Goal: Navigation & Orientation: Find specific page/section

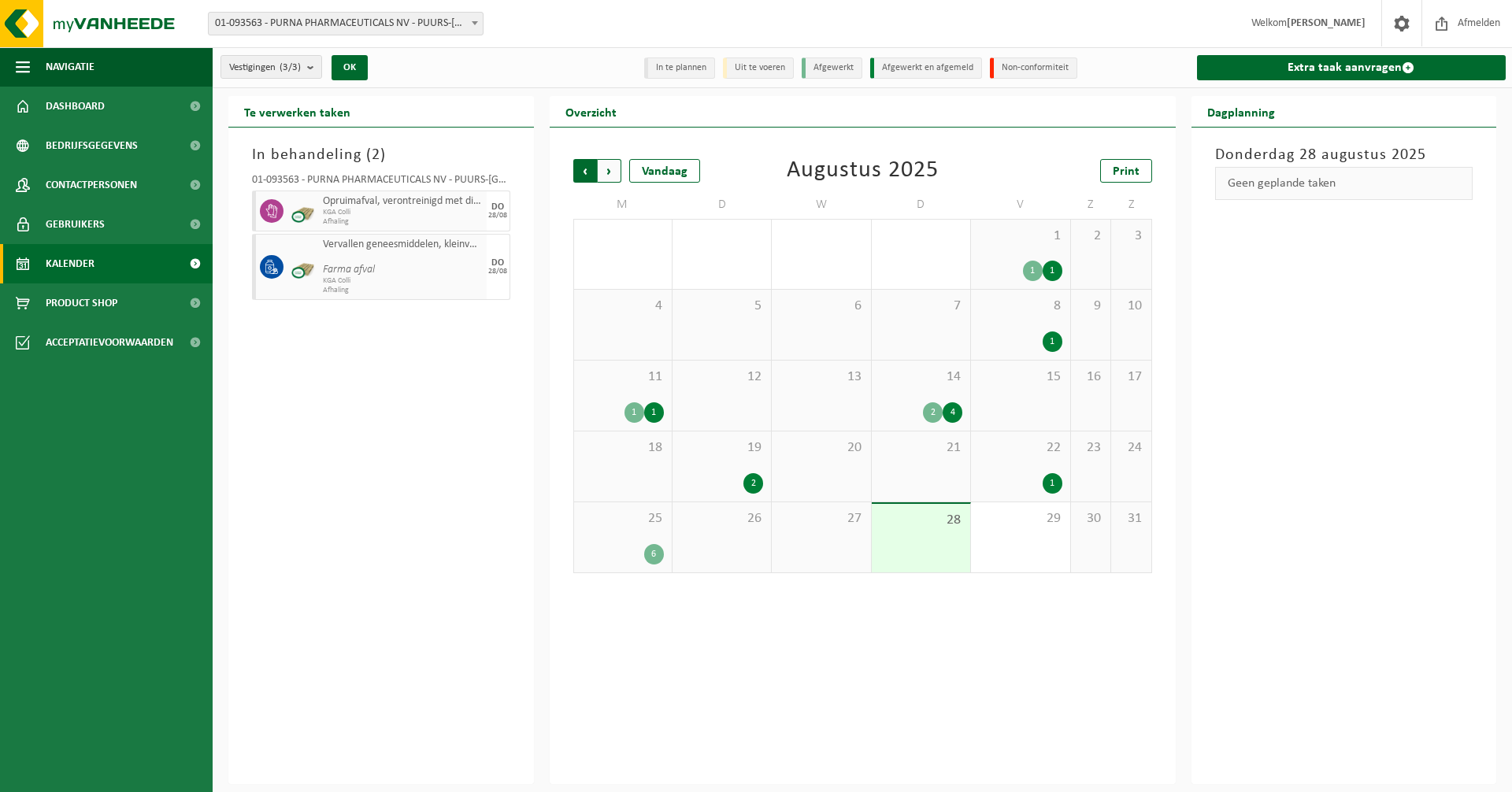
click at [611, 170] on span "Volgende" at bounding box center [610, 171] width 24 height 24
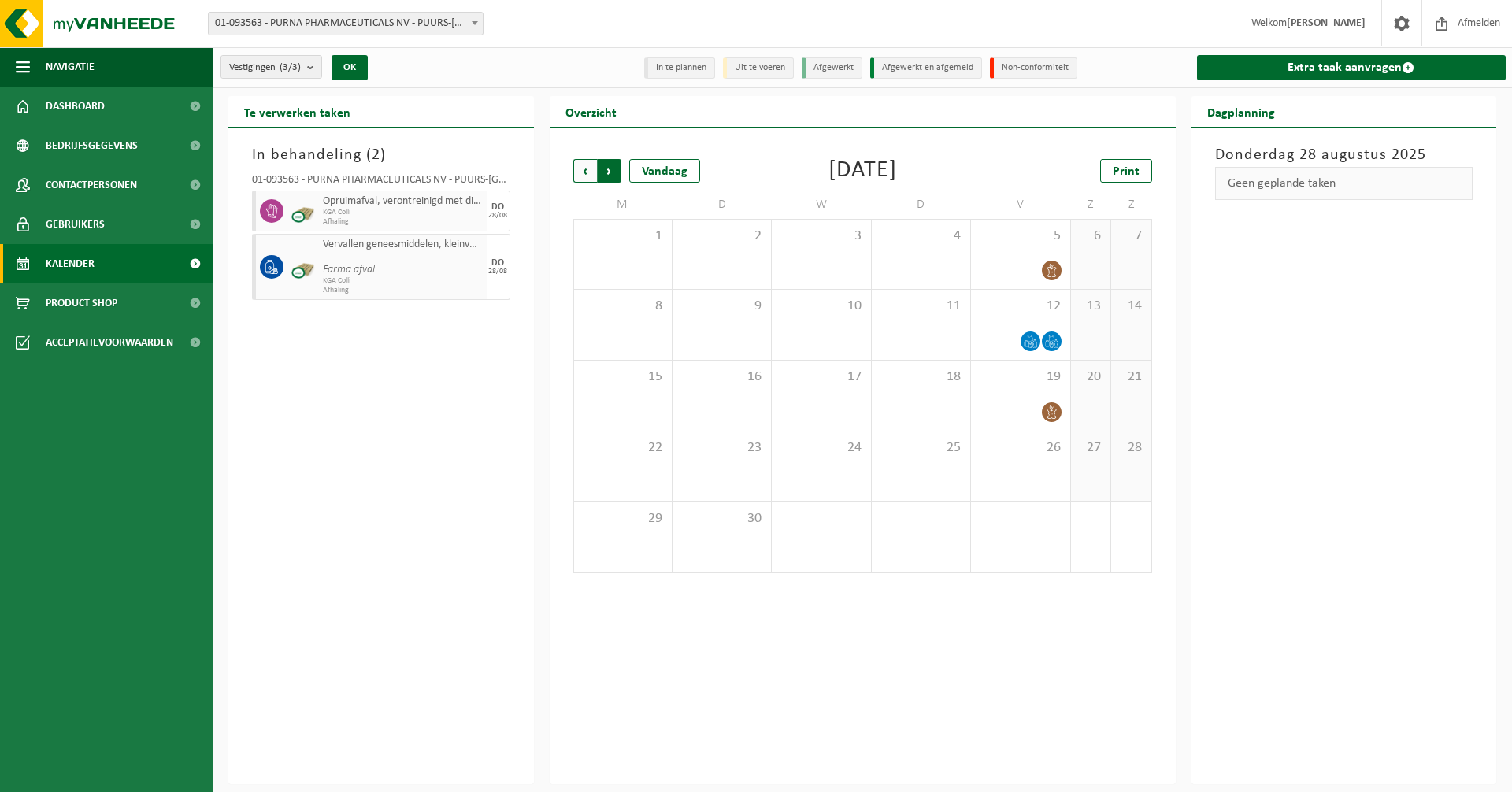
click at [587, 172] on span "Vorige" at bounding box center [586, 171] width 24 height 24
